Goal: Transaction & Acquisition: Download file/media

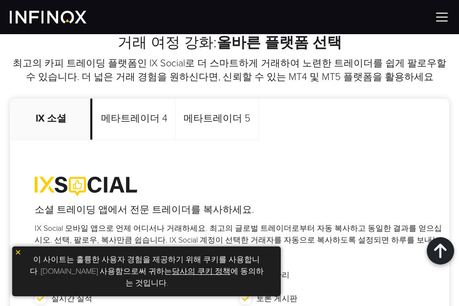
scroll to position [439, 0]
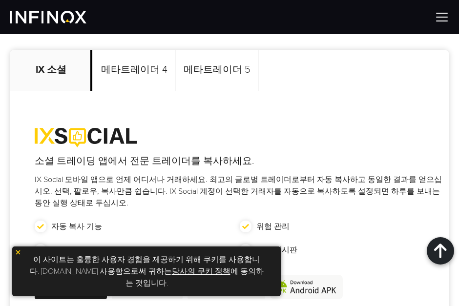
click at [210, 72] on p "메타트레이더 5" at bounding box center [217, 70] width 83 height 41
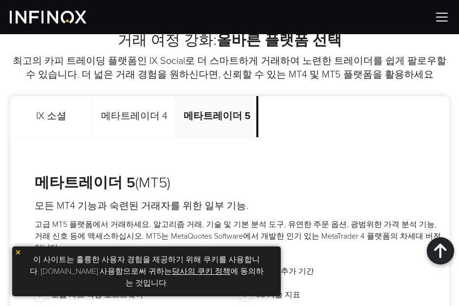
scroll to position [390, 0]
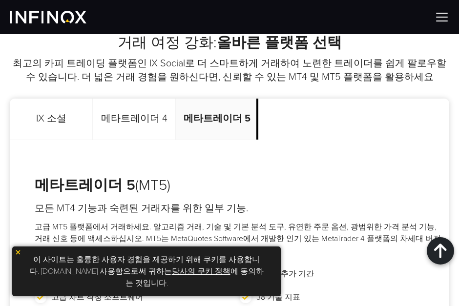
click at [209, 120] on p "메타트레이더 5" at bounding box center [217, 119] width 83 height 41
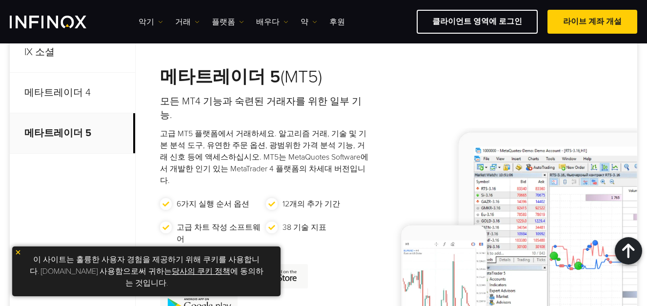
scroll to position [407, 0]
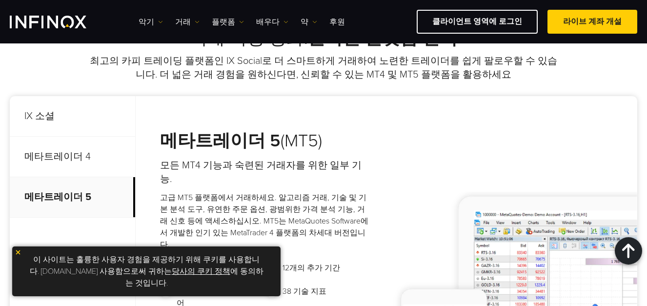
click at [64, 201] on p "메타트레이더 5" at bounding box center [72, 197] width 125 height 40
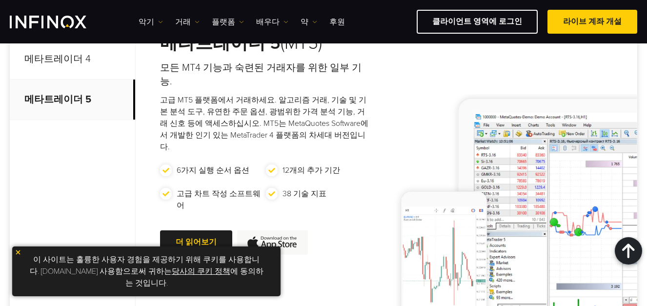
scroll to position [553, 0]
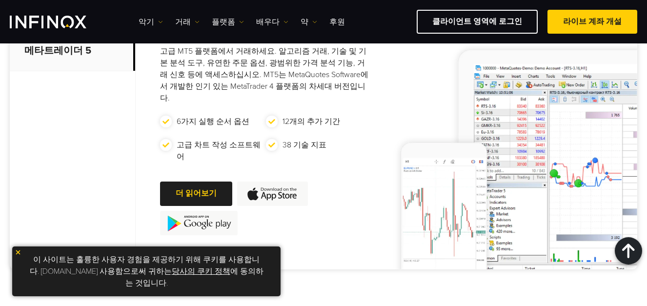
click at [197, 211] on img at bounding box center [199, 223] width 78 height 24
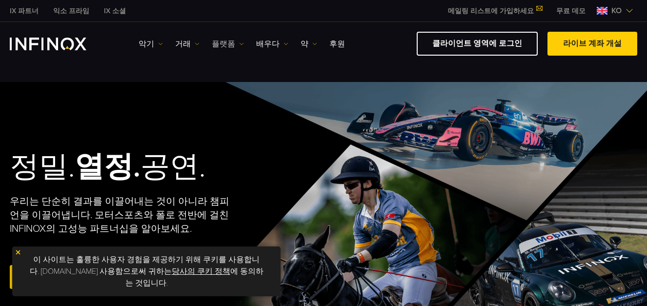
click at [225, 45] on font "플랫폼" at bounding box center [223, 44] width 23 height 12
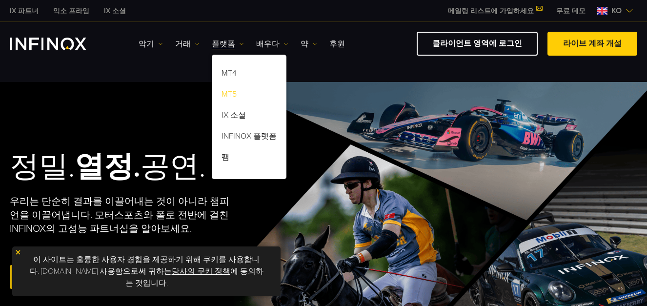
click at [226, 93] on link "MT5" at bounding box center [249, 95] width 75 height 21
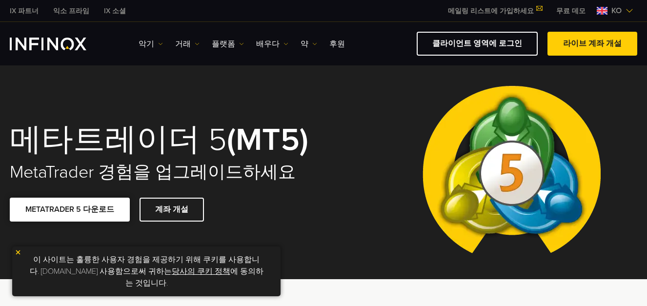
click at [80, 212] on link "METATRADER 5 다운로드" at bounding box center [70, 210] width 120 height 24
